Goal: Transaction & Acquisition: Purchase product/service

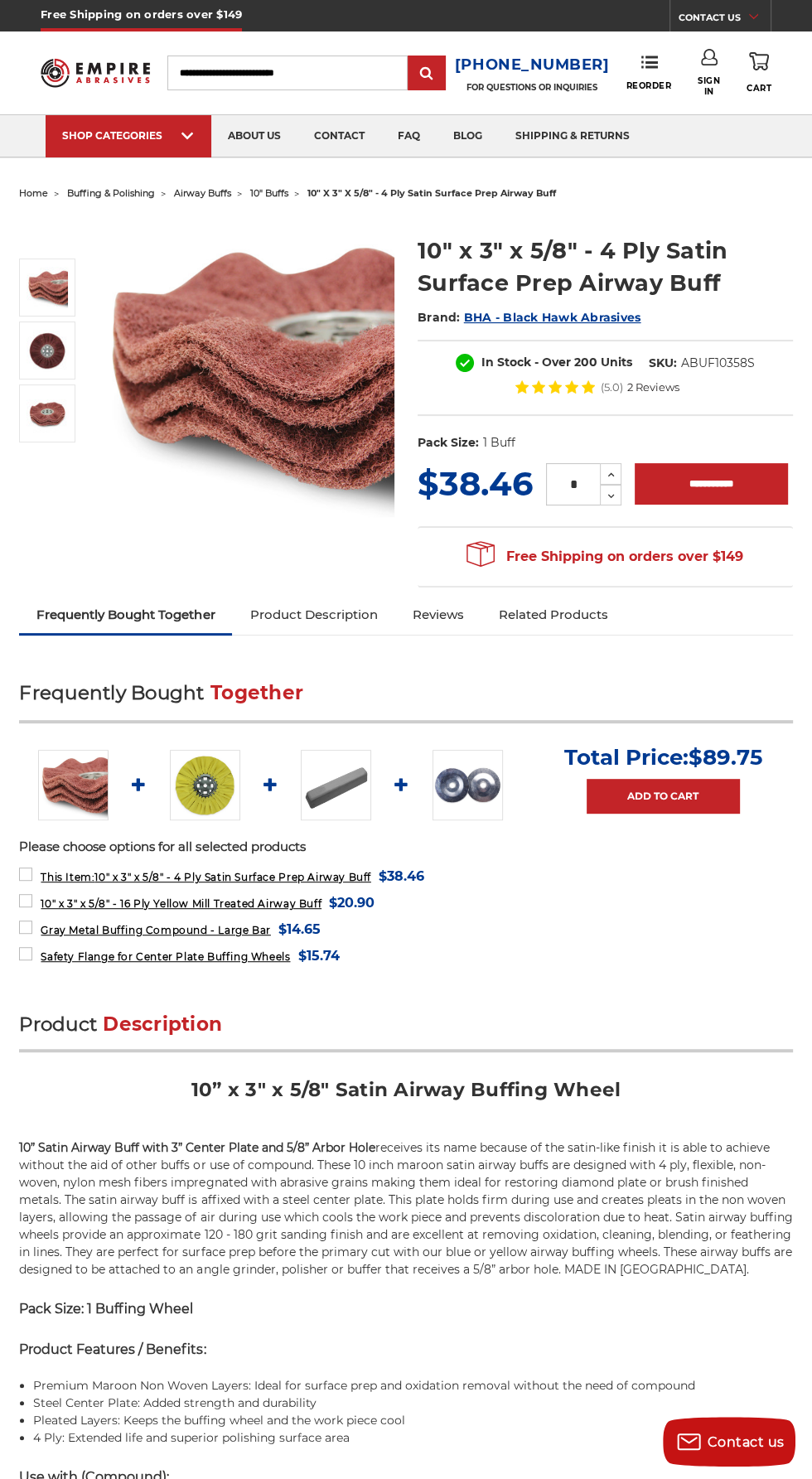
click at [179, 418] on img at bounding box center [246, 369] width 296 height 296
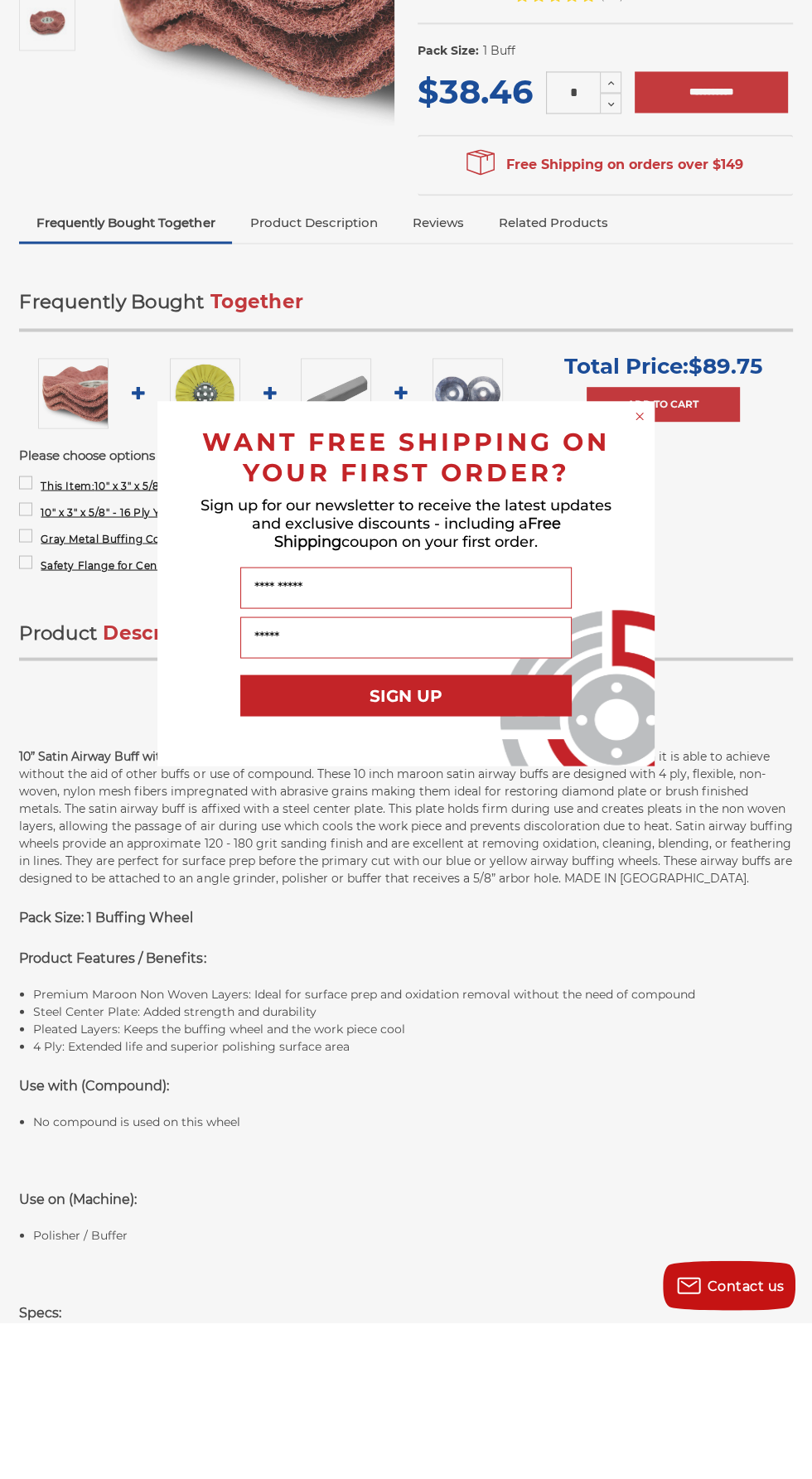
scroll to position [236, 0]
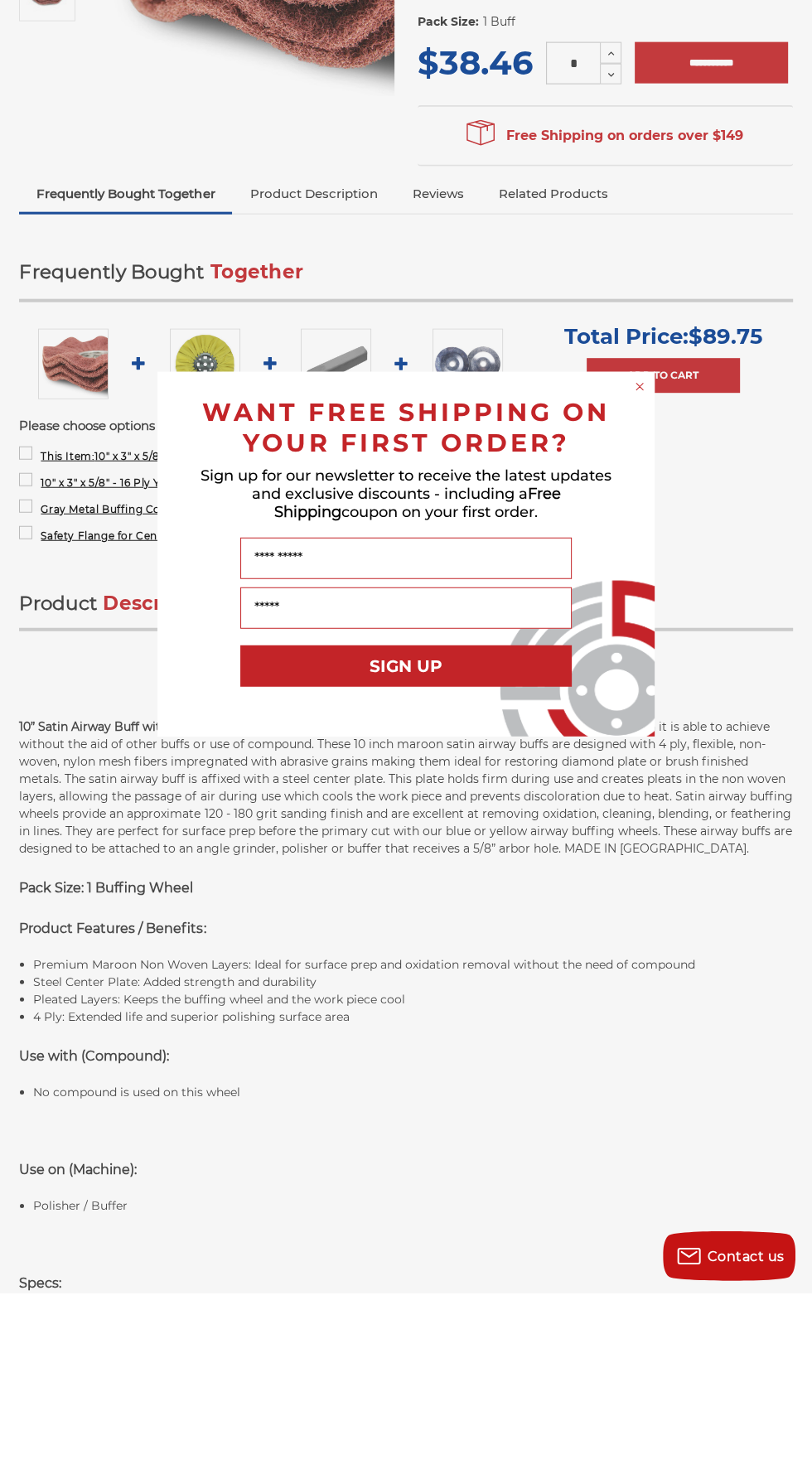
click at [189, 748] on div "Name" at bounding box center [406, 743] width 464 height 41
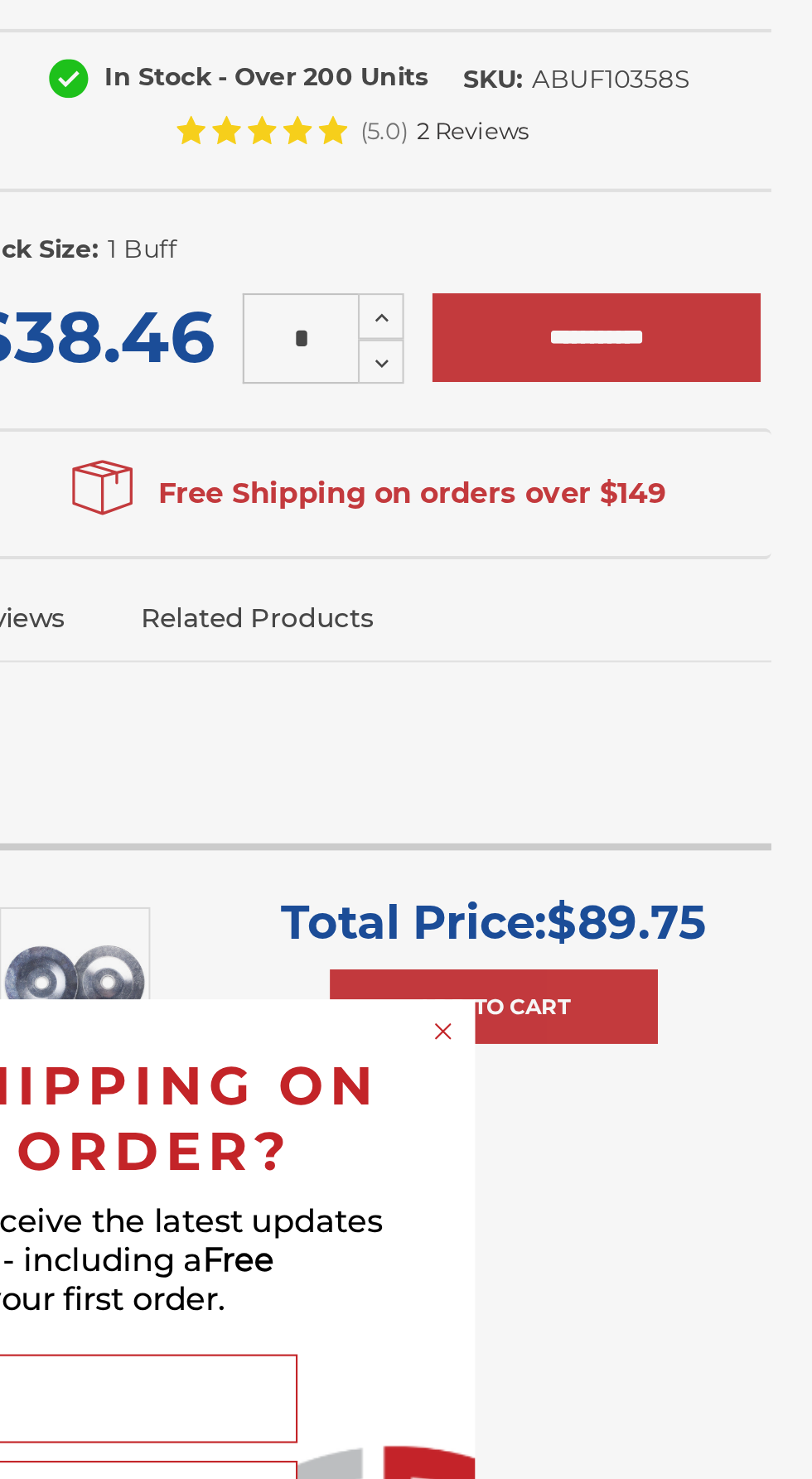
click at [639, 576] on icon "Close dialog" at bounding box center [640, 572] width 7 height 7
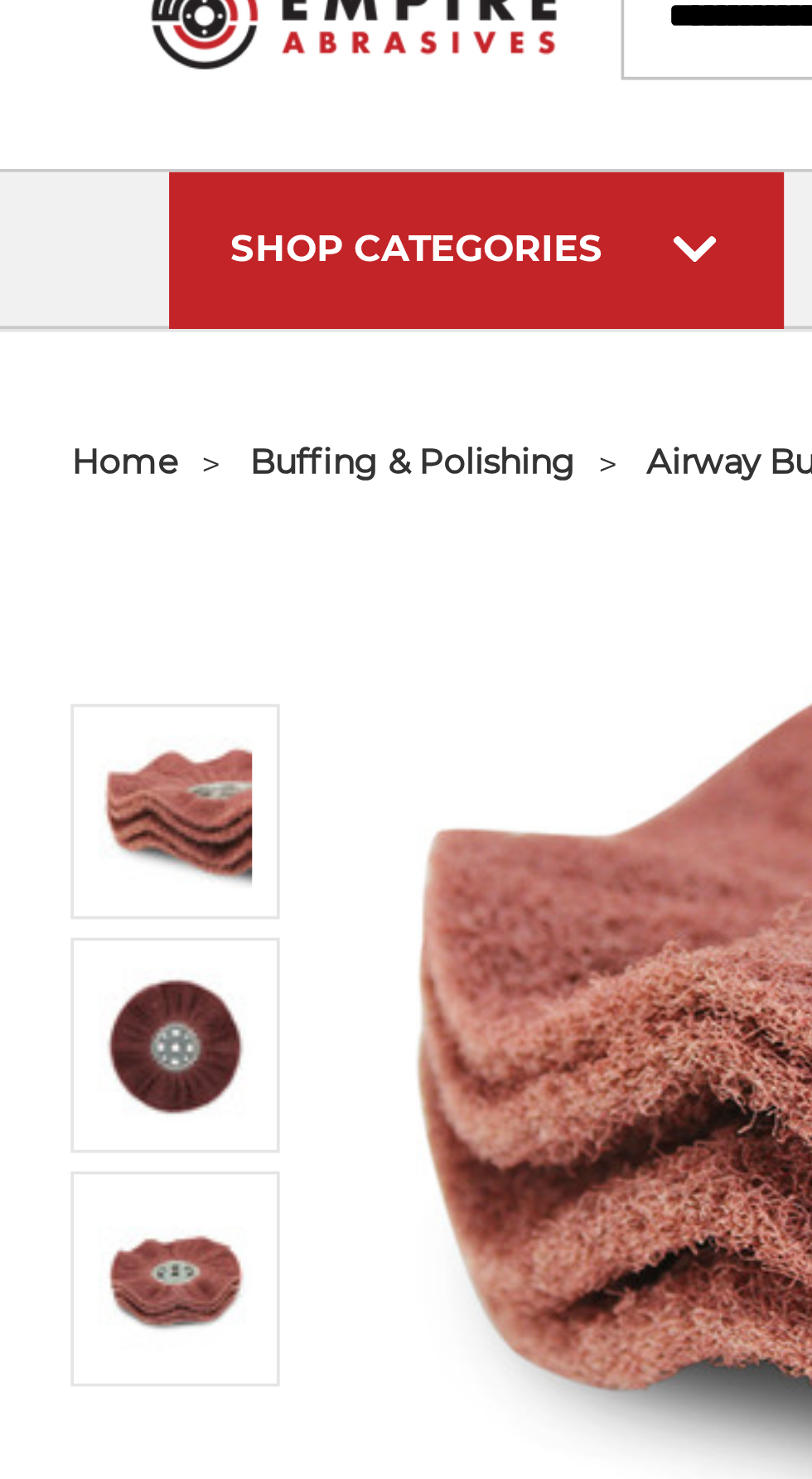
scroll to position [0, 0]
